Goal: Check status

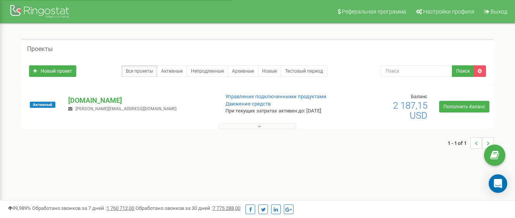
click at [244, 129] on button at bounding box center [257, 127] width 77 height 6
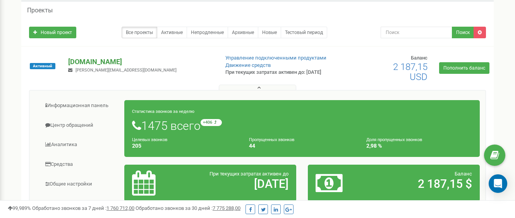
scroll to position [77, 0]
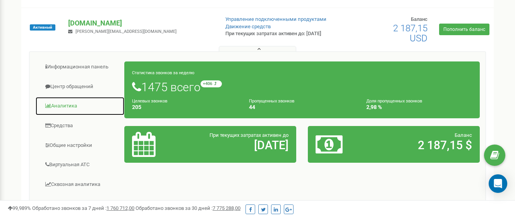
click at [75, 109] on link "Аналитика" at bounding box center [79, 106] width 89 height 19
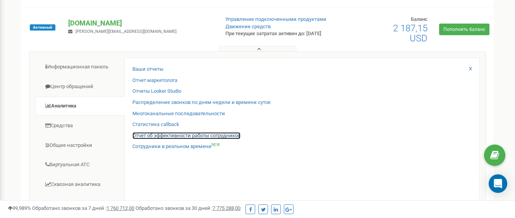
click at [165, 136] on link "Отчет об эффективности работы сотрудников" at bounding box center [186, 135] width 108 height 7
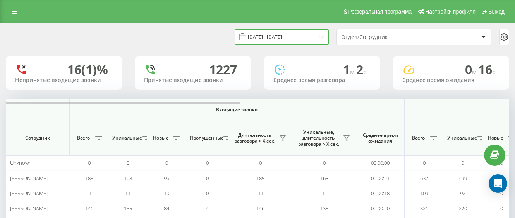
click at [263, 38] on input "[DATE] - [DATE]" at bounding box center [282, 36] width 94 height 15
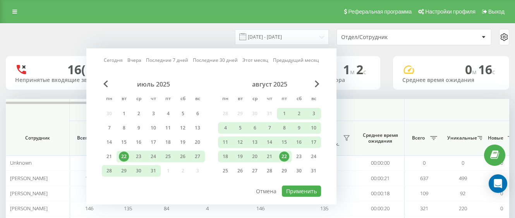
click at [285, 156] on div "22" at bounding box center [284, 157] width 10 height 10
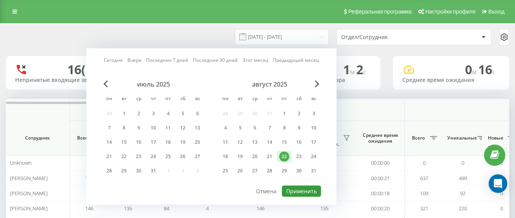
click at [303, 194] on button "Применить" at bounding box center [301, 191] width 39 height 11
type input "[DATE] - [DATE]"
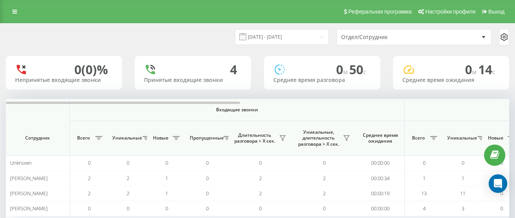
scroll to position [54, 0]
